Goal: Transaction & Acquisition: Purchase product/service

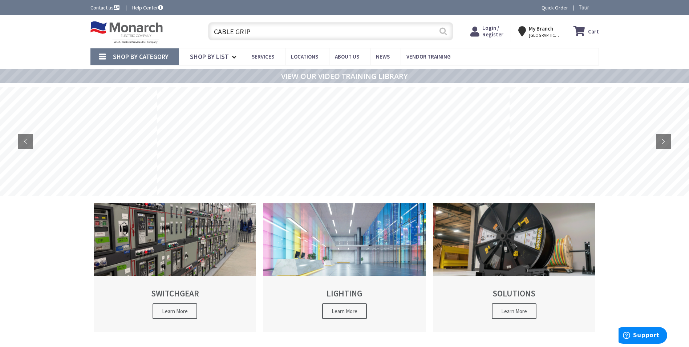
type input "CABLE GRIP"
click at [447, 32] on button "Search" at bounding box center [443, 31] width 9 height 16
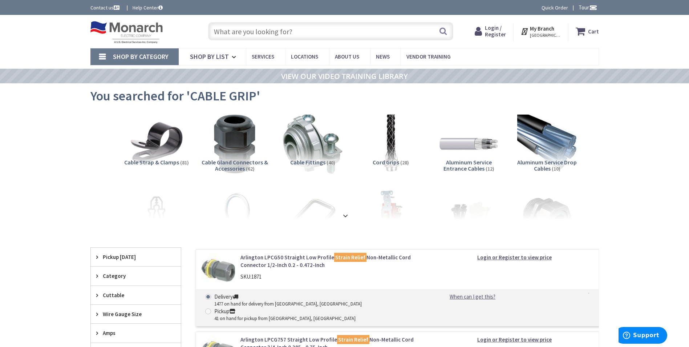
click at [548, 32] on span "MONROE TOWNSHIP, NJ" at bounding box center [545, 35] width 31 height 6
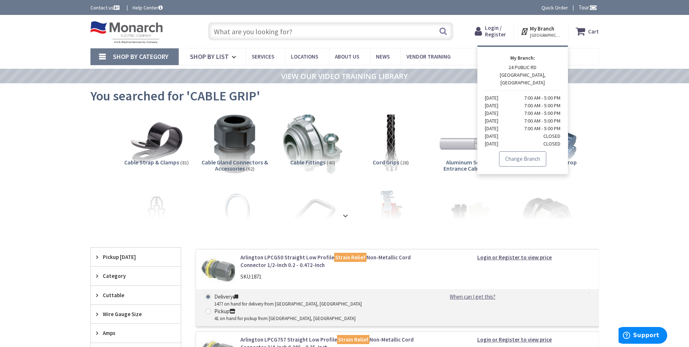
click at [532, 156] on link "Change Branch" at bounding box center [522, 158] width 47 height 15
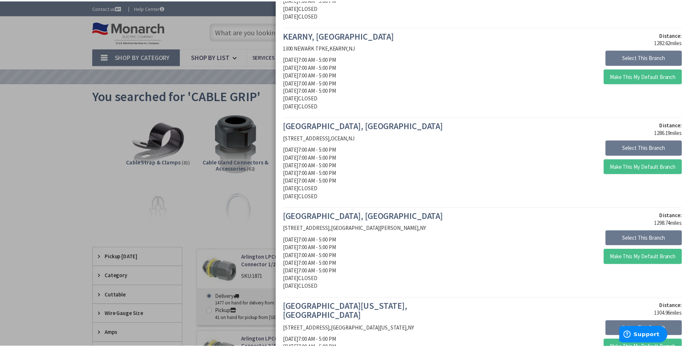
scroll to position [261, 0]
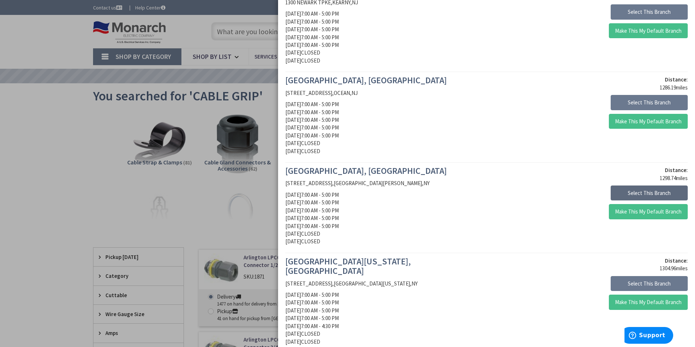
click at [627, 196] on button "Select This Branch" at bounding box center [648, 192] width 77 height 15
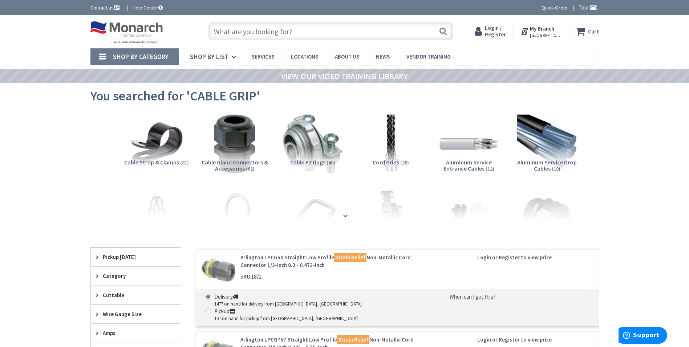
click at [253, 28] on input "text" at bounding box center [330, 31] width 245 height 18
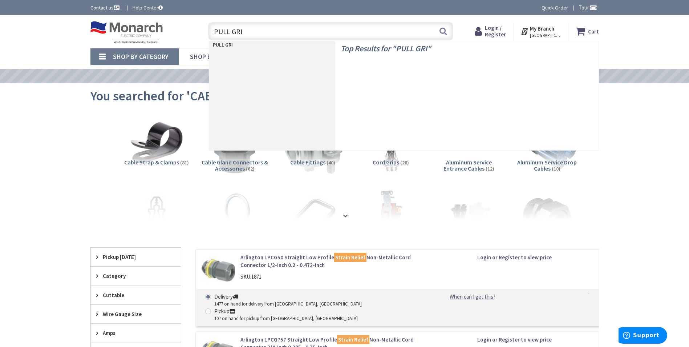
type input "PULL GRIP"
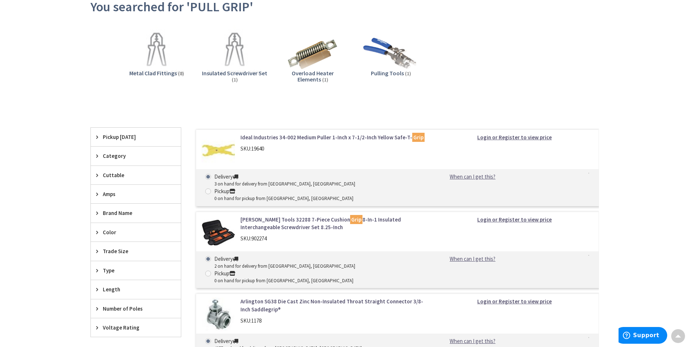
scroll to position [27, 0]
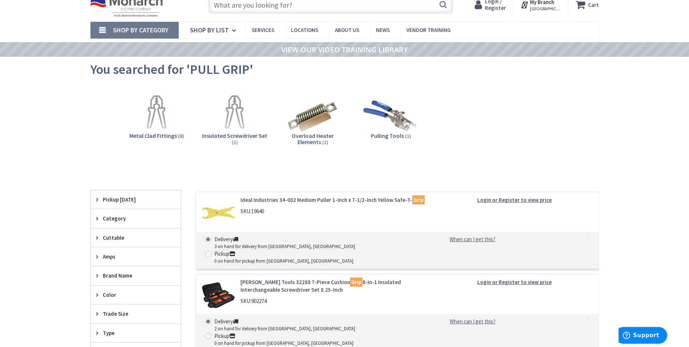
click at [259, 8] on input "text" at bounding box center [330, 5] width 245 height 18
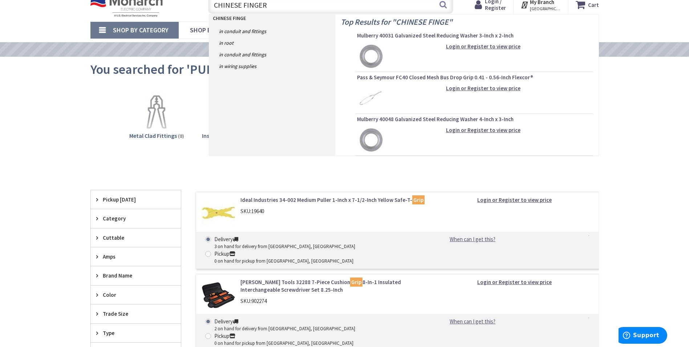
type input "CHINESE FINGERS"
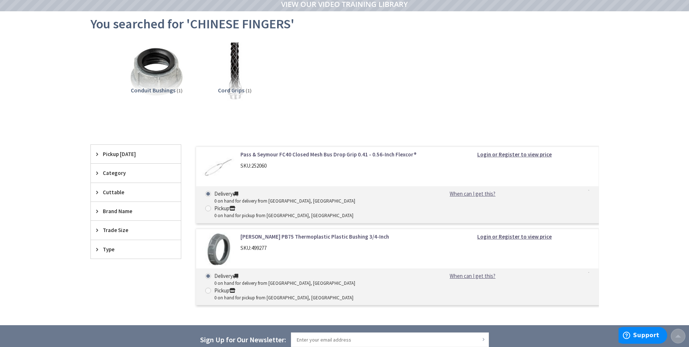
scroll to position [73, 0]
